Goal: Check status: Check status

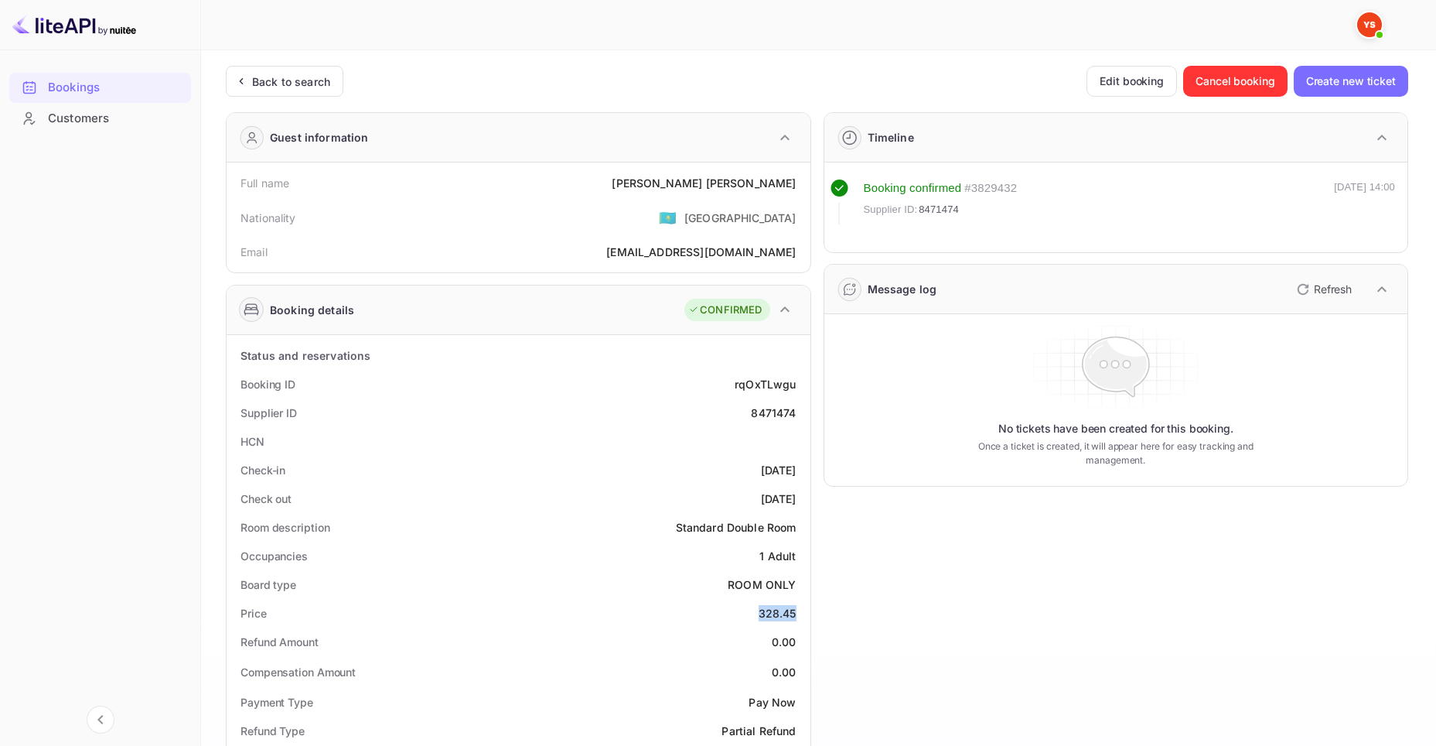
click at [69, 87] on div "Bookings" at bounding box center [115, 88] width 135 height 18
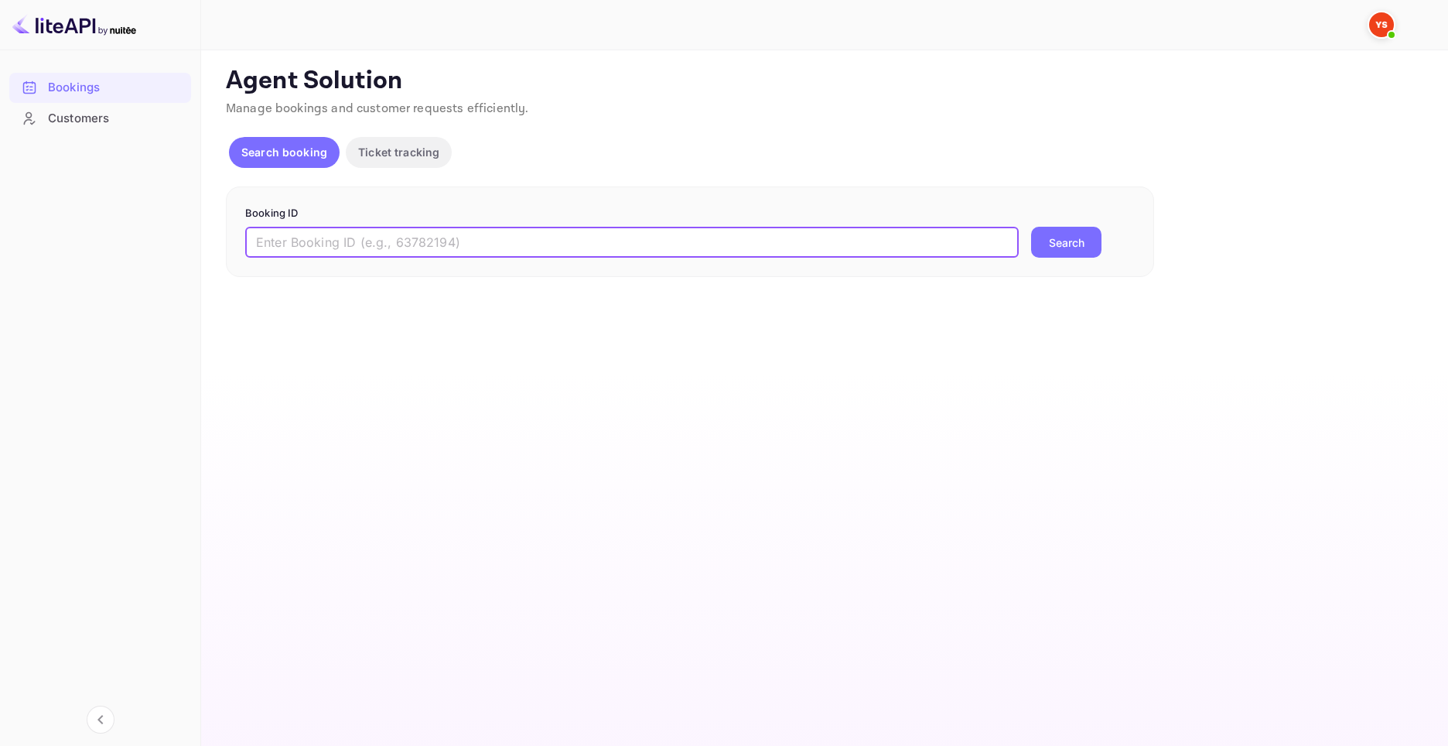
click at [649, 251] on input "text" at bounding box center [631, 242] width 773 height 31
type input "9748190"
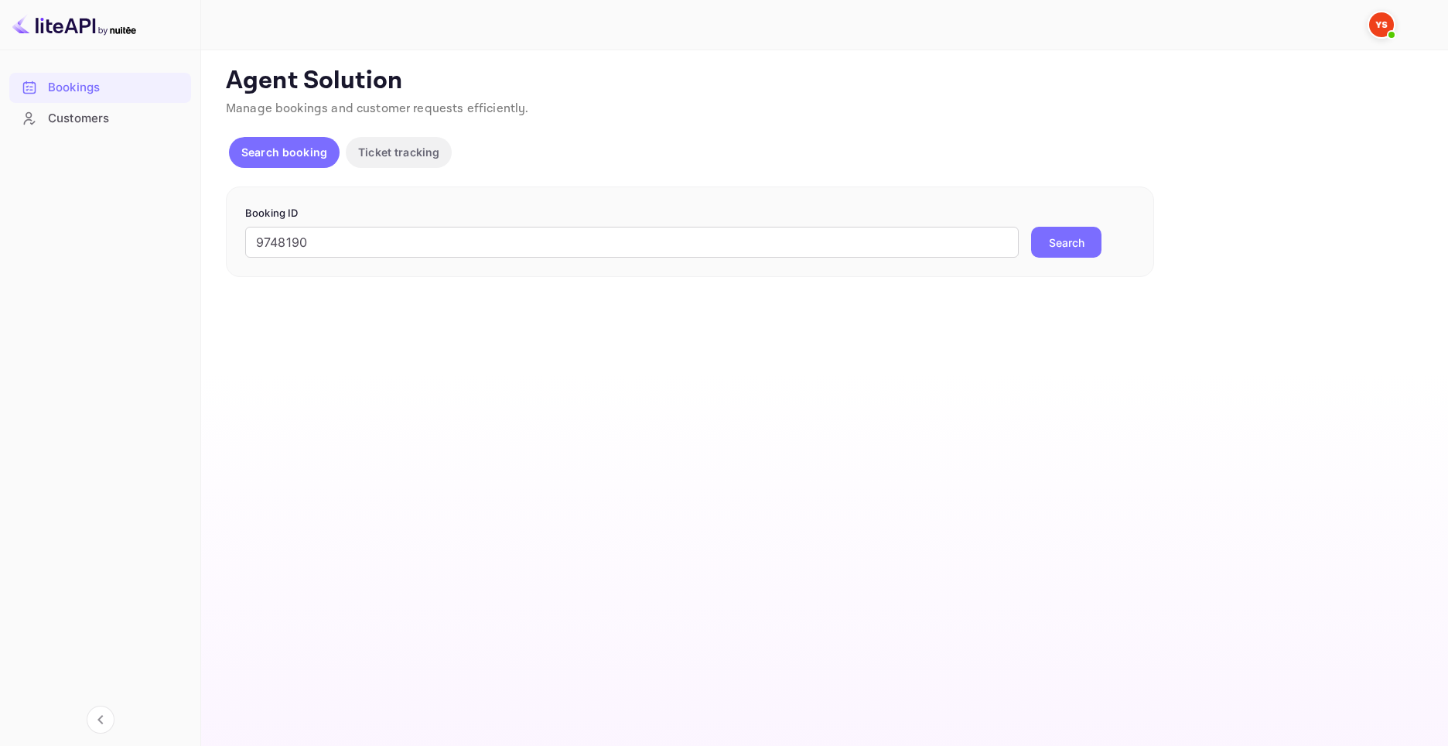
click at [1059, 244] on button "Search" at bounding box center [1066, 242] width 70 height 31
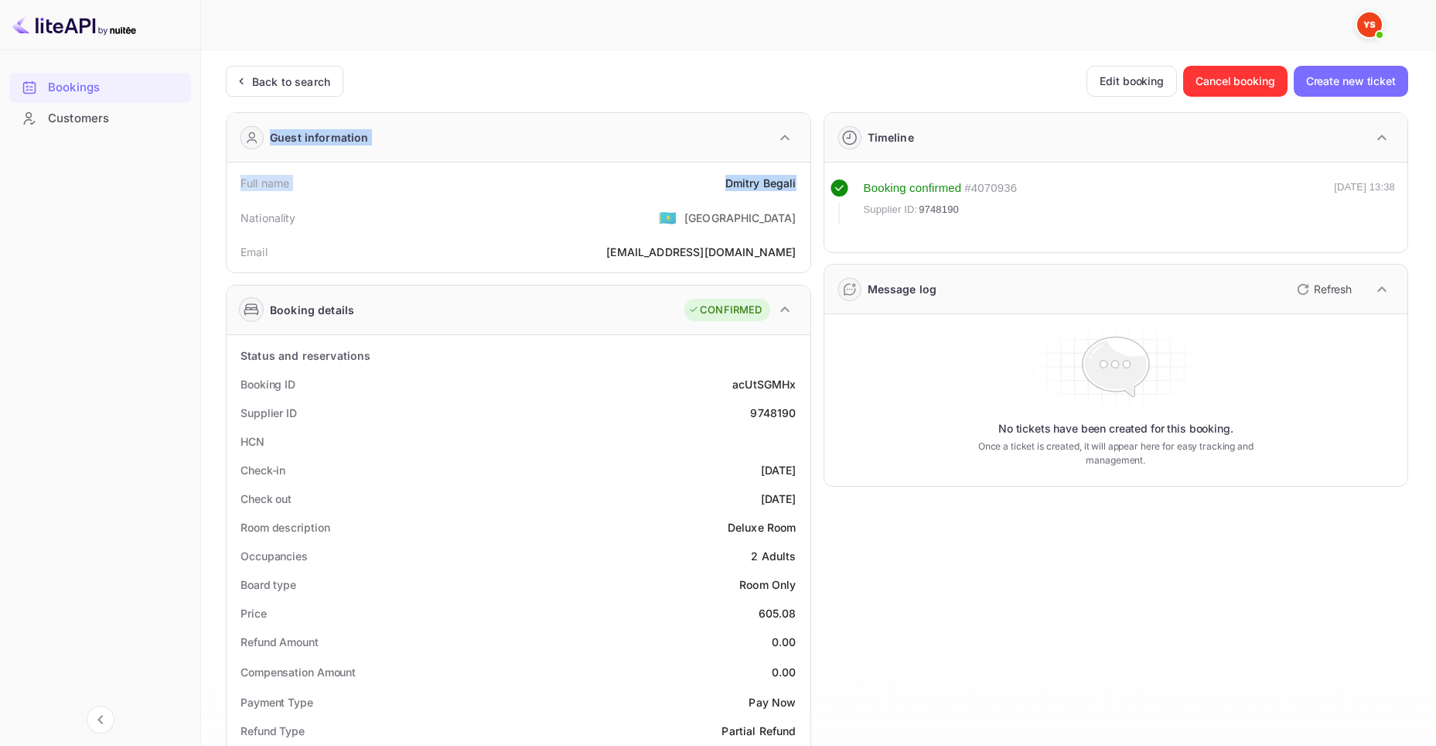
drag, startPoint x: 696, startPoint y: 185, endPoint x: 797, endPoint y: 180, distance: 100.7
click at [683, 164] on div "Full name Dmitry Begali Nationality 🇰🇿 Kazakhstan Email dimabegali@yandex.ru" at bounding box center [519, 217] width 584 height 110
drag, startPoint x: 719, startPoint y: 183, endPoint x: 807, endPoint y: 185, distance: 88.2
click at [807, 185] on div "Full name Dmitry Begali Nationality 🇰🇿 Kazakhstan Email dimabegali@yandex.ru" at bounding box center [519, 217] width 584 height 110
copy div "Dmitry Begali"
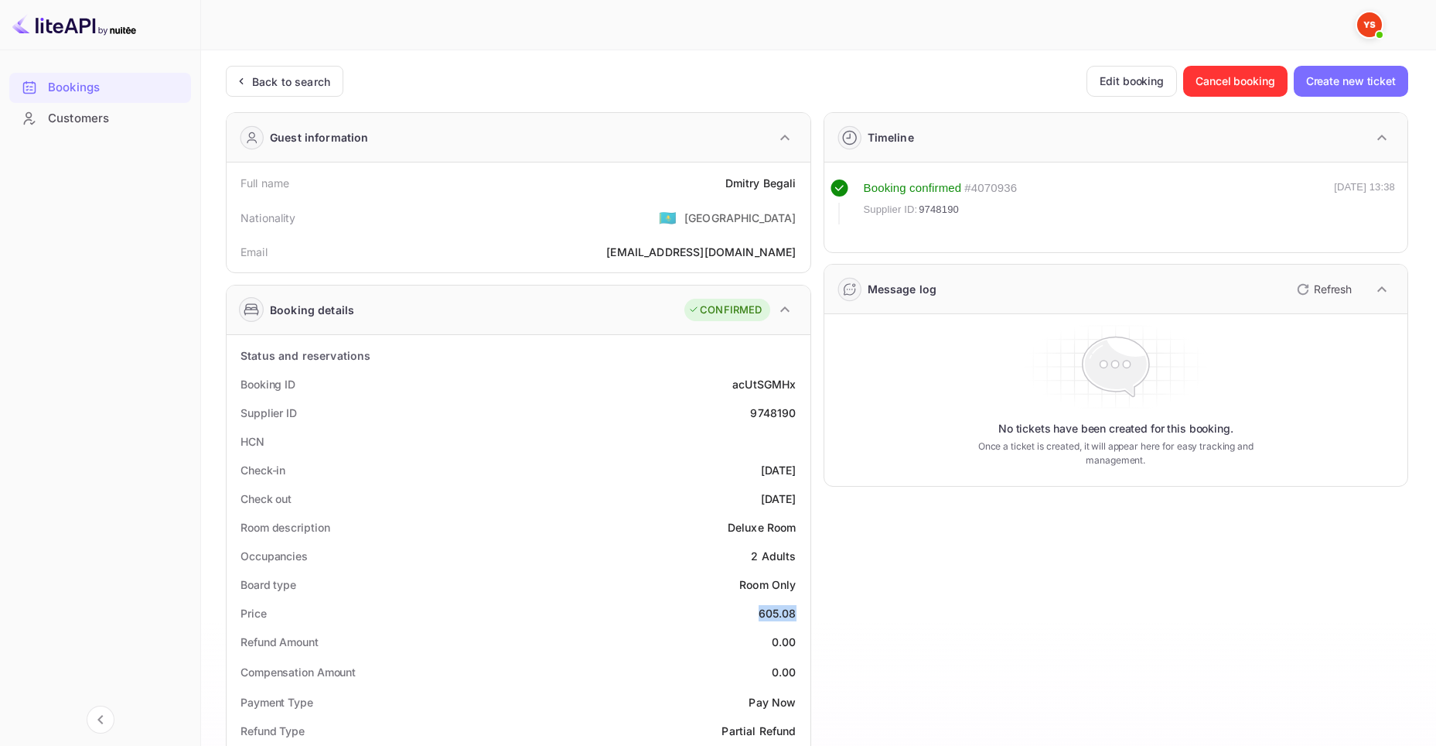
drag, startPoint x: 754, startPoint y: 610, endPoint x: 795, endPoint y: 616, distance: 41.5
click at [795, 616] on div "Price 605.08" at bounding box center [519, 613] width 572 height 29
copy div "605.08"
click at [97, 81] on div "Bookings" at bounding box center [115, 88] width 135 height 18
click at [86, 82] on div "Bookings" at bounding box center [115, 88] width 135 height 18
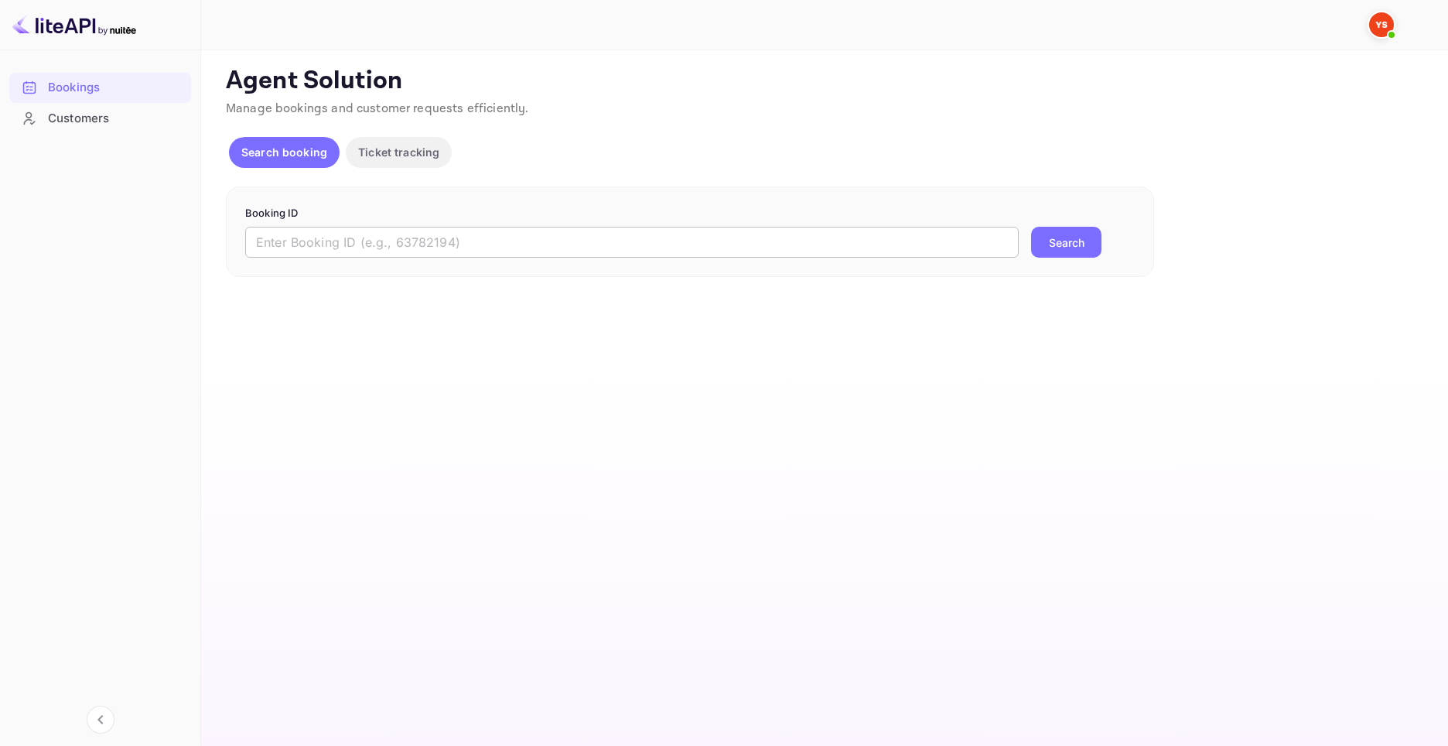
click at [435, 233] on input "text" at bounding box center [631, 242] width 773 height 31
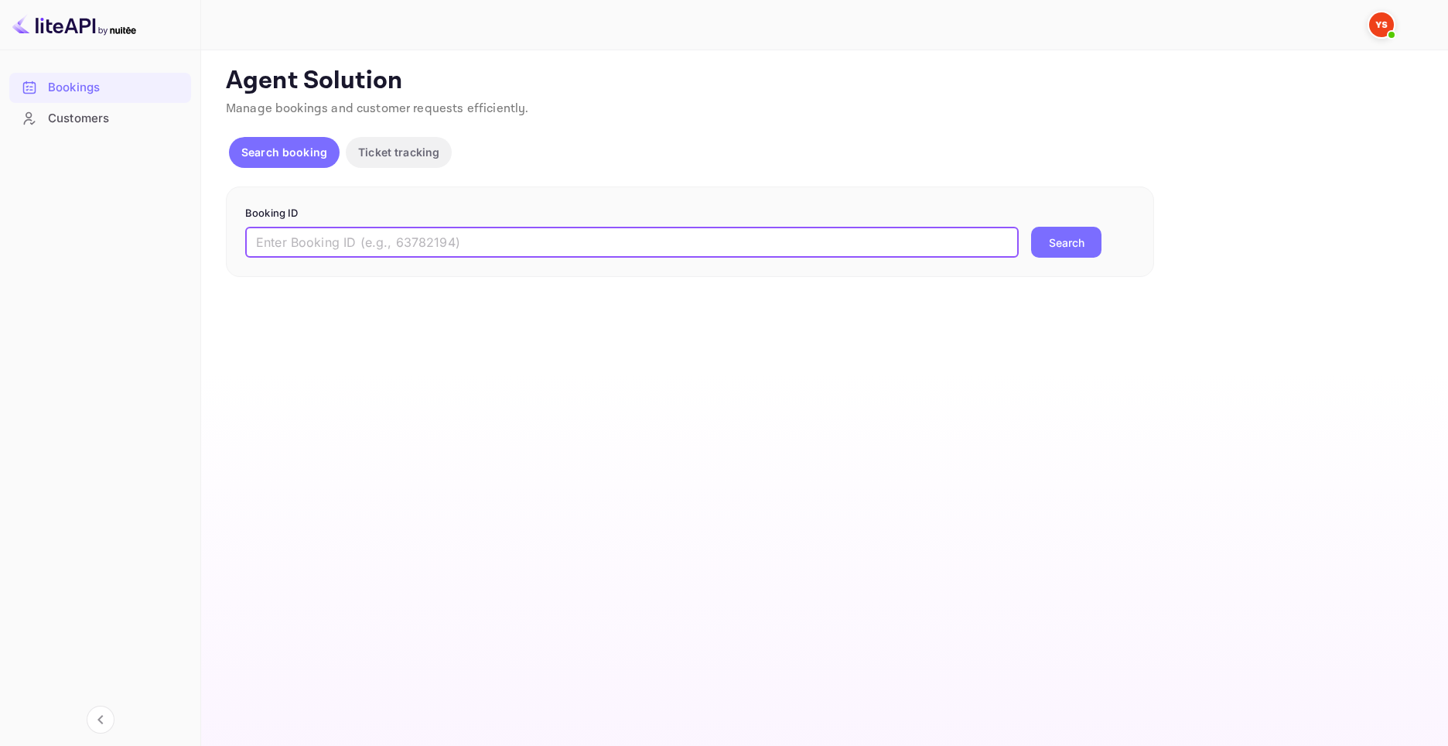
paste input "9076558"
type input "9076558"
click at [1091, 242] on button "Search" at bounding box center [1066, 242] width 70 height 31
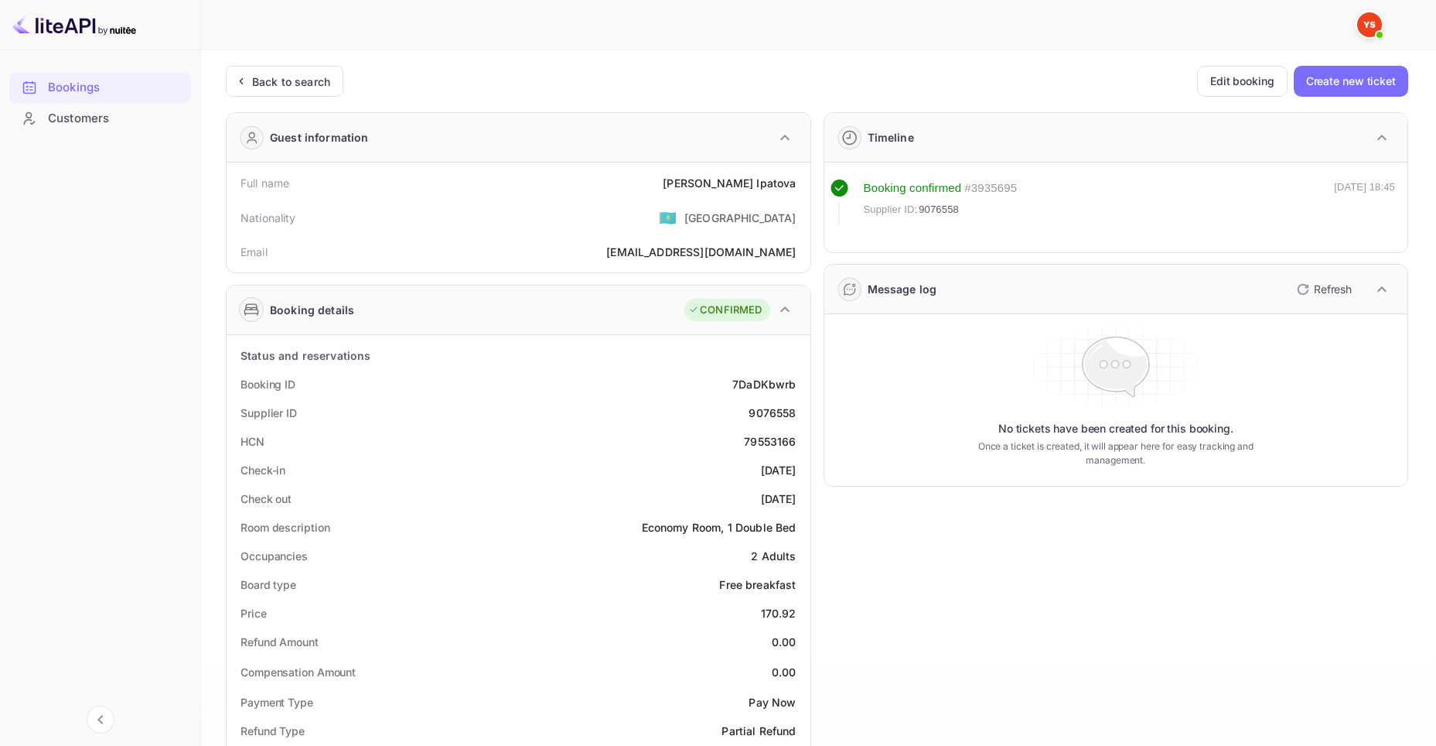
click at [763, 415] on div "9076558" at bounding box center [772, 413] width 47 height 16
copy div "9076558"
